Goal: Find specific page/section: Find specific page/section

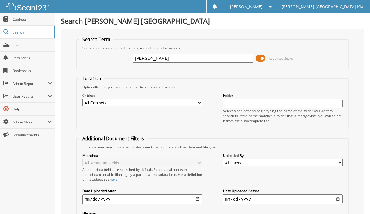
type input "[PERSON_NAME]"
click at [201, 101] on select "All Cabinets 1099 ACCOUNTS PAYABLE 11 ACCOUNTS PAYABLE 12 ACCOUNTS PAYABLE 13 A…" at bounding box center [142, 102] width 120 height 7
select select "29786"
click at [82, 99] on select "All Cabinets 1099 ACCOUNTS PAYABLE 11 ACCOUNTS PAYABLE 12 ACCOUNTS PAYABLE 13 A…" at bounding box center [142, 102] width 120 height 7
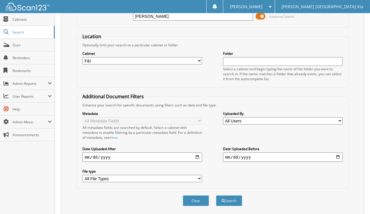
scroll to position [55, 0]
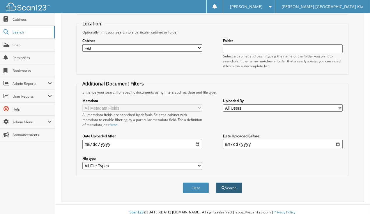
click at [225, 186] on span "submit" at bounding box center [223, 187] width 3 height 3
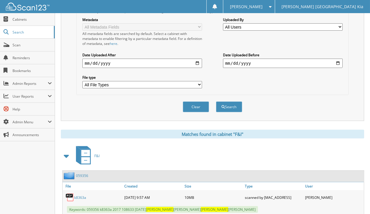
scroll to position [147, 0]
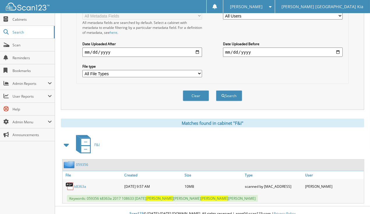
click at [79, 184] on link "k8363a" at bounding box center [80, 186] width 12 height 5
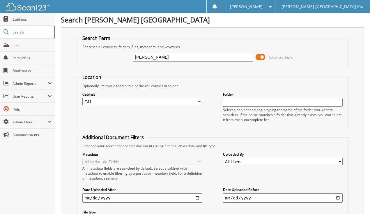
scroll to position [0, 0]
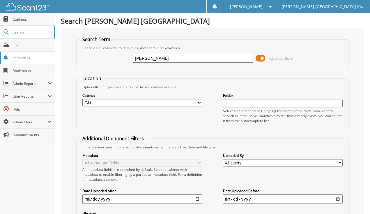
drag, startPoint x: 22, startPoint y: 14, endPoint x: 36, endPoint y: 58, distance: 46.3
click at [21, 15] on link "Cabinets" at bounding box center [27, 19] width 55 height 13
type input "WHITE"
click at [200, 102] on select "All Cabinets 1099 ACCOUNTS PAYABLE 11 ACCOUNTS PAYABLE 12 ACCOUNTS PAYABLE 13 A…" at bounding box center [142, 102] width 120 height 7
select select "29786"
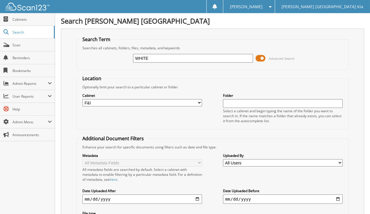
click at [82, 99] on select "All Cabinets 1099 ACCOUNTS PAYABLE 11 ACCOUNTS PAYABLE 12 ACCOUNTS PAYABLE 13 A…" at bounding box center [142, 102] width 120 height 7
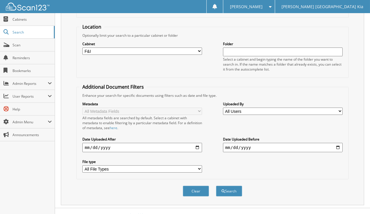
scroll to position [55, 0]
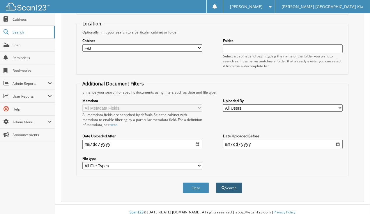
click at [236, 183] on button "Search" at bounding box center [229, 187] width 26 height 11
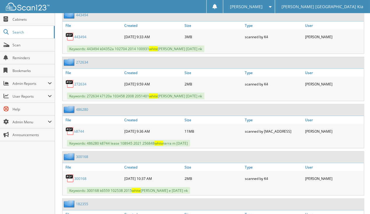
scroll to position [641, 0]
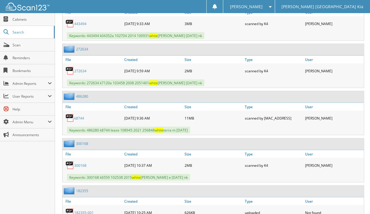
click at [77, 116] on link "k8744" at bounding box center [79, 118] width 10 height 5
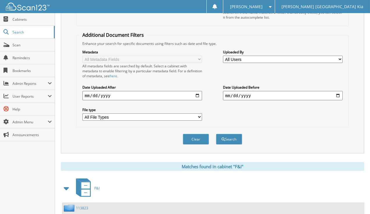
scroll to position [0, 0]
